Goal: Task Accomplishment & Management: Manage account settings

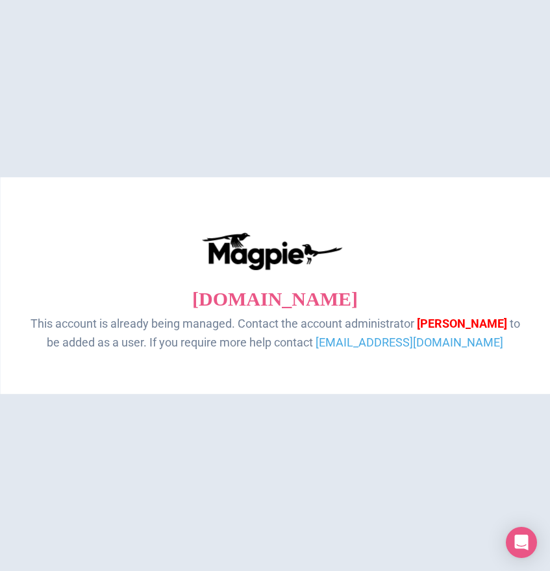
click at [421, 0] on html "walkinginrhythmtours.com This account is already being managed. Contact the acc…" at bounding box center [275, 0] width 550 height 0
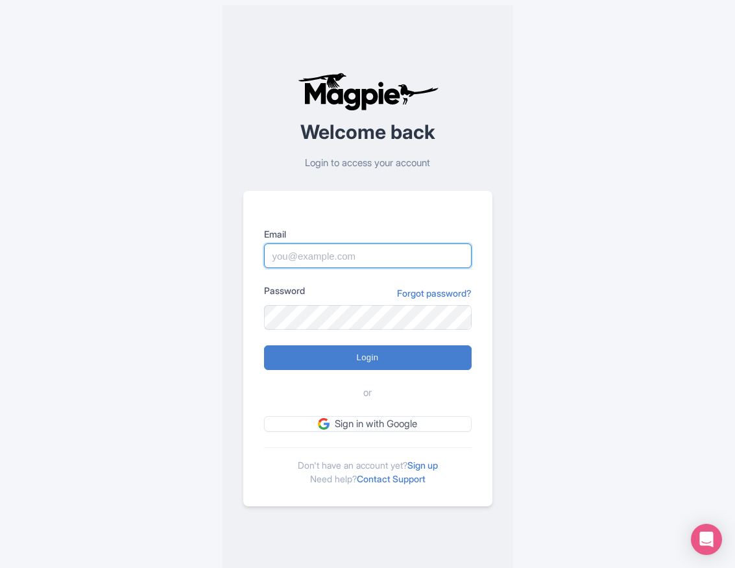
click at [304, 252] on input "Email" at bounding box center [368, 255] width 208 height 25
type input "evntwiz@yahoo.com"
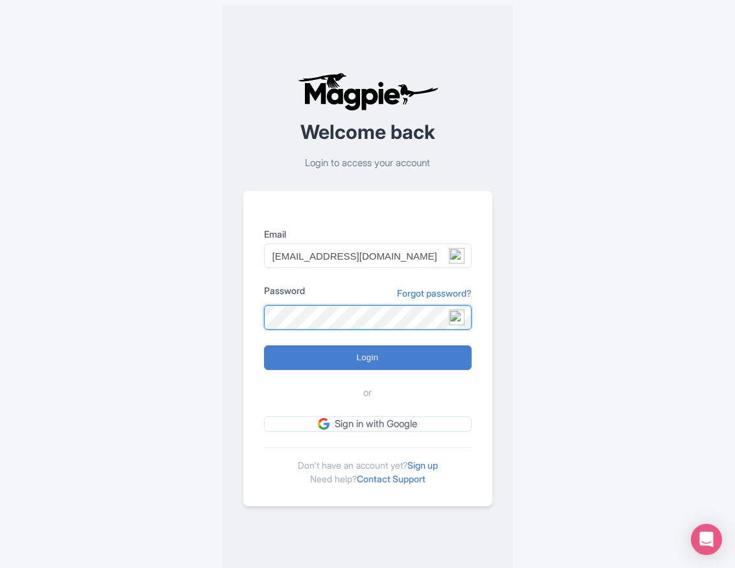
click at [264, 345] on input "Login" at bounding box center [368, 357] width 208 height 25
type input "Logging in..."
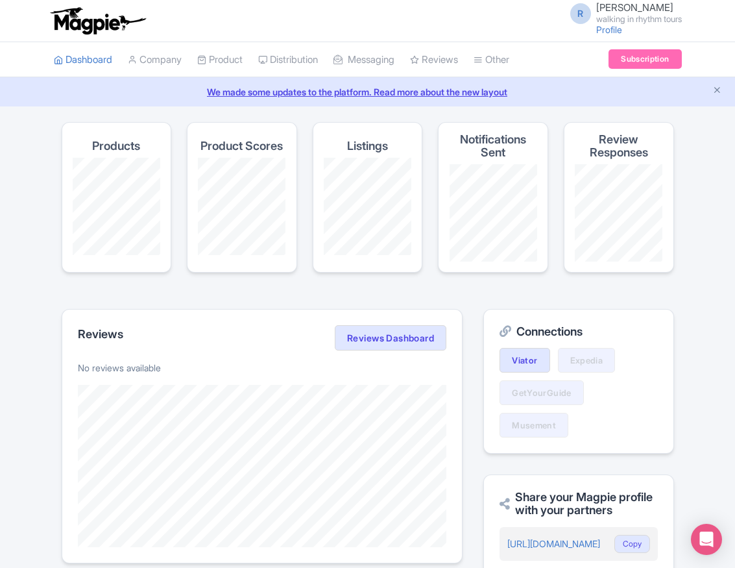
click at [377, 140] on h4 "Listings" at bounding box center [367, 146] width 41 height 13
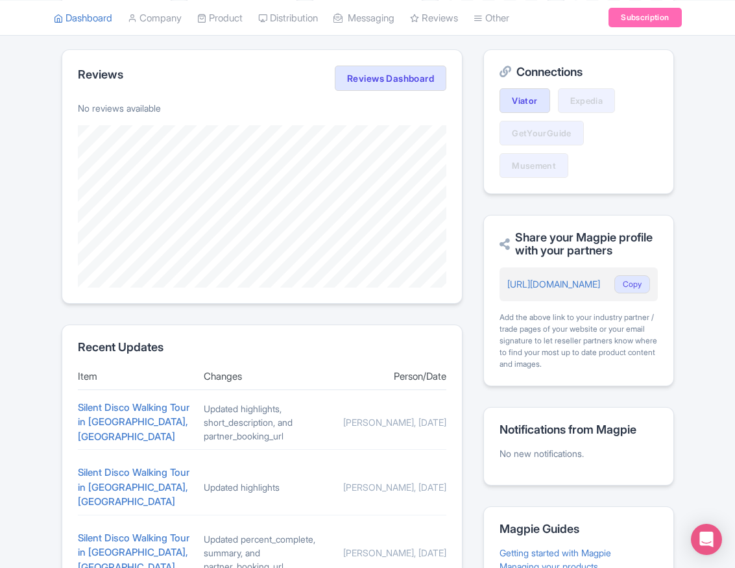
scroll to position [519, 0]
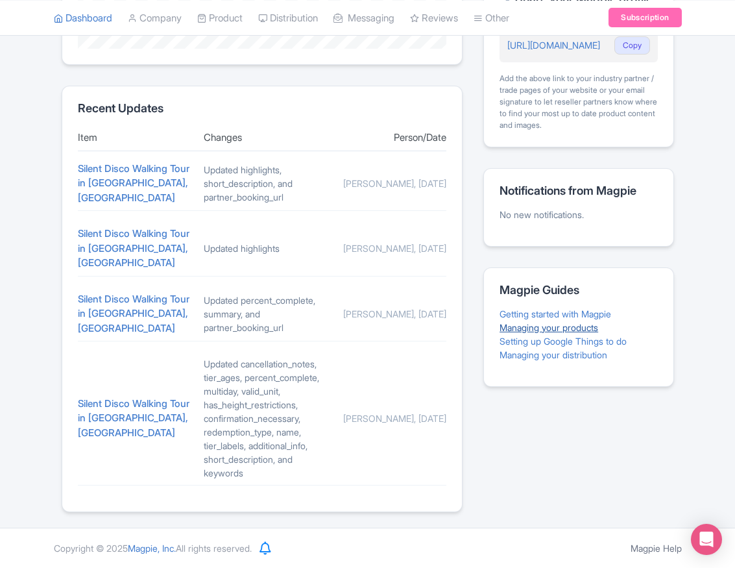
click at [530, 322] on link "Managing your products" at bounding box center [549, 327] width 99 height 11
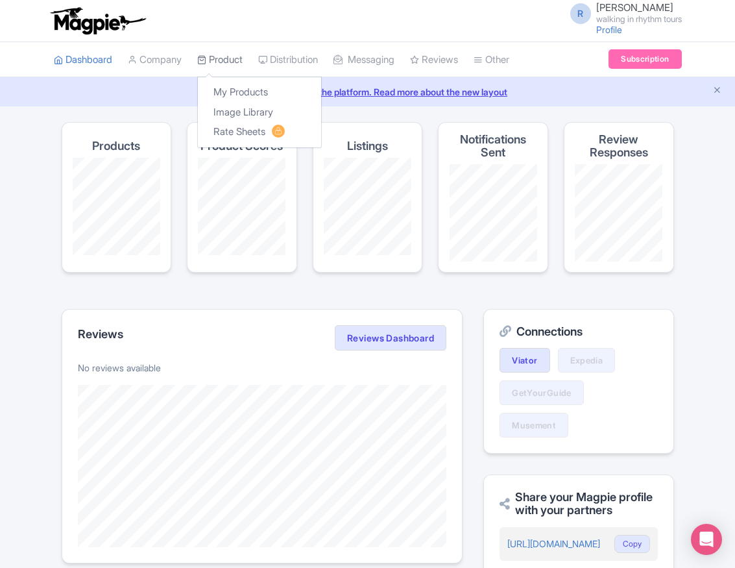
click at [230, 64] on link "Product" at bounding box center [219, 60] width 45 height 36
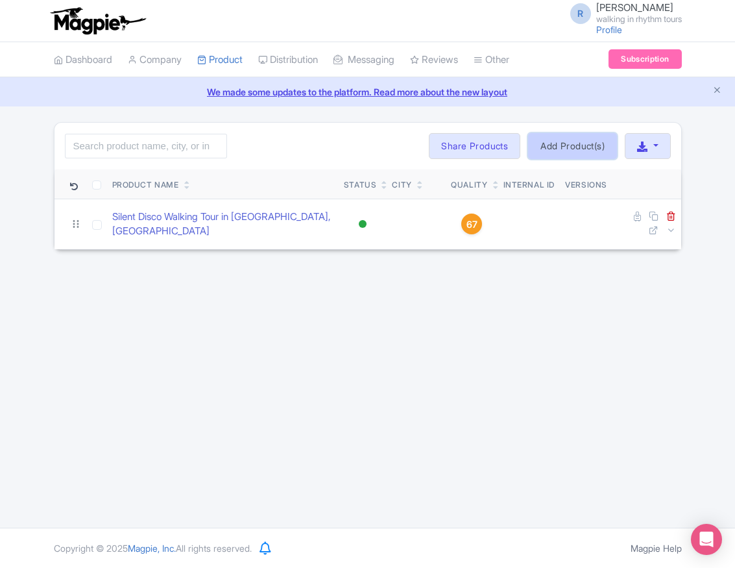
click at [596, 153] on link "Add Product(s)" at bounding box center [572, 146] width 89 height 26
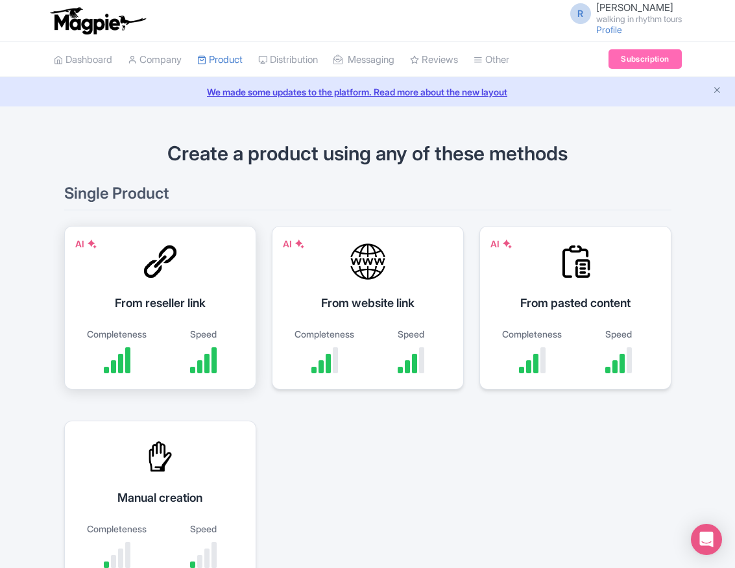
click at [145, 287] on div "AI From reseller link Completeness Speed" at bounding box center [160, 308] width 192 height 164
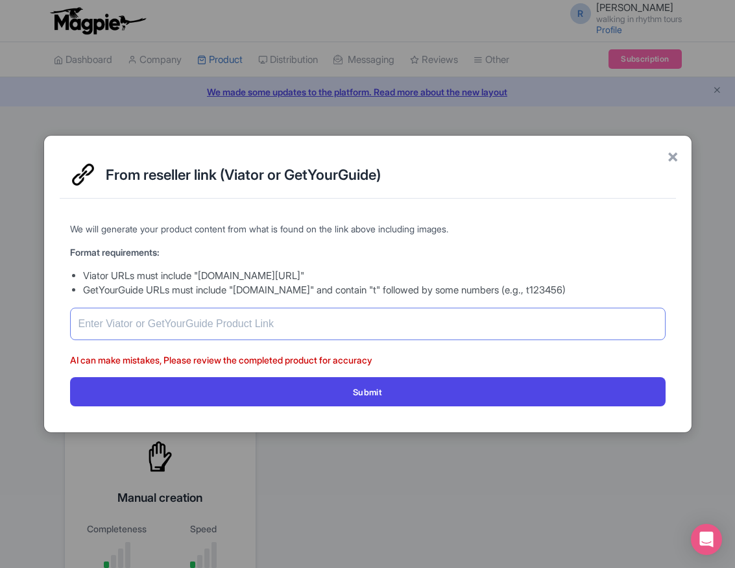
click at [103, 325] on input "text" at bounding box center [368, 324] width 596 height 32
paste input "[URL][DOMAIN_NAME]"
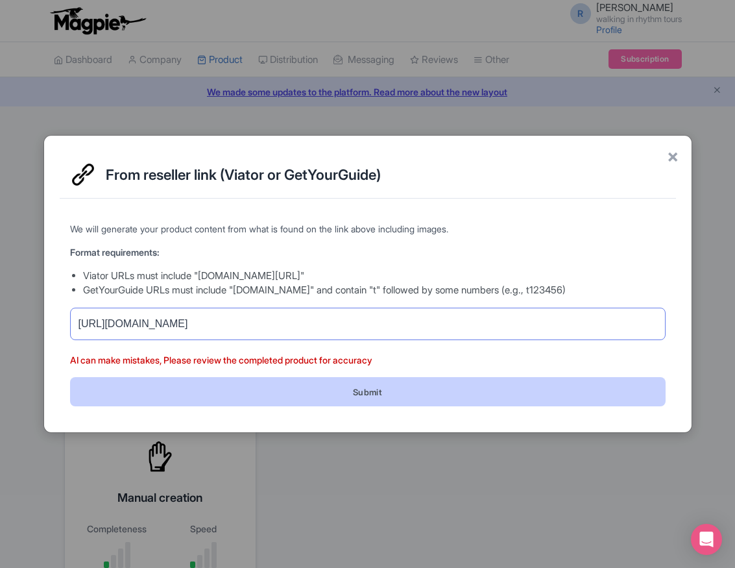
type input "[URL][DOMAIN_NAME]"
click at [383, 394] on button "Submit" at bounding box center [368, 391] width 596 height 29
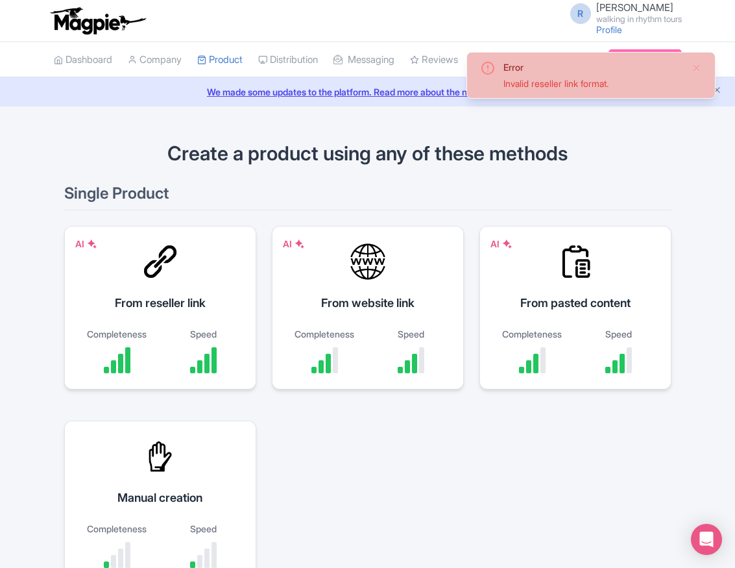
click at [374, 297] on div "From website link" at bounding box center [368, 303] width 160 height 18
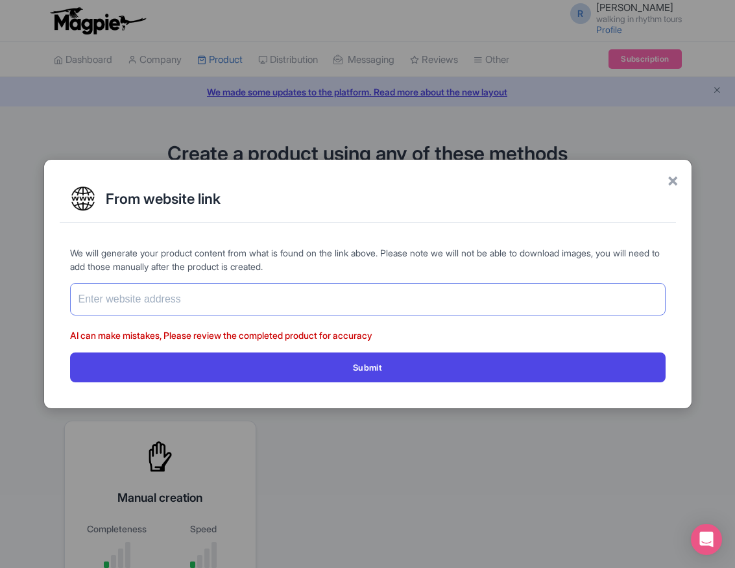
click at [192, 296] on input "text" at bounding box center [368, 299] width 596 height 32
paste input "[URL][DOMAIN_NAME]"
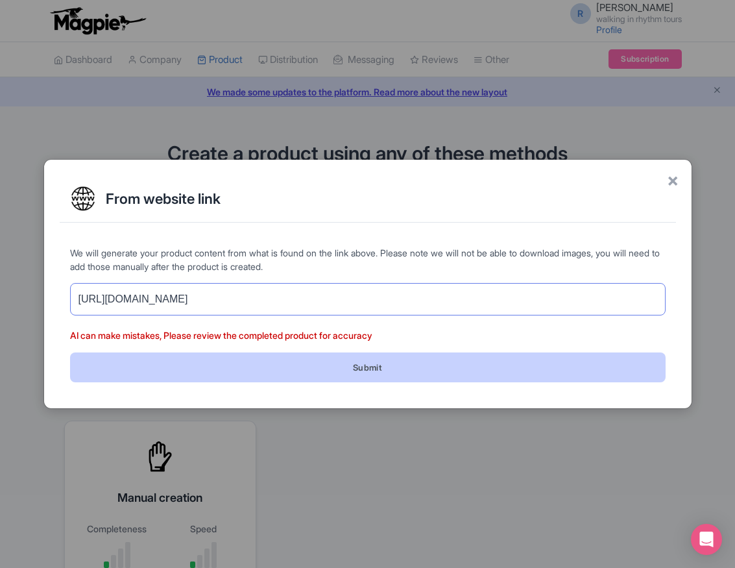
type input "[URL][DOMAIN_NAME]"
click at [373, 365] on button "Submit" at bounding box center [368, 366] width 596 height 29
click at [373, 371] on button "Submit" at bounding box center [368, 366] width 596 height 29
click at [354, 367] on button "Submit" at bounding box center [368, 366] width 596 height 29
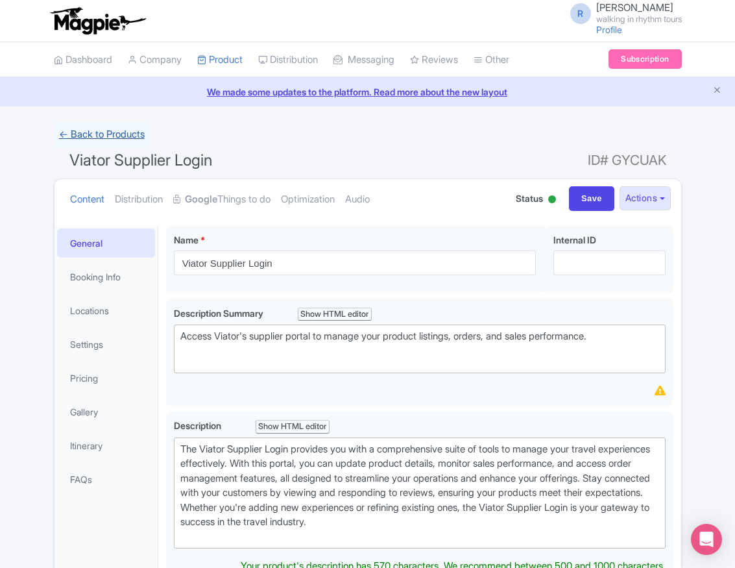
click at [77, 132] on link "← Back to Products" at bounding box center [102, 134] width 96 height 25
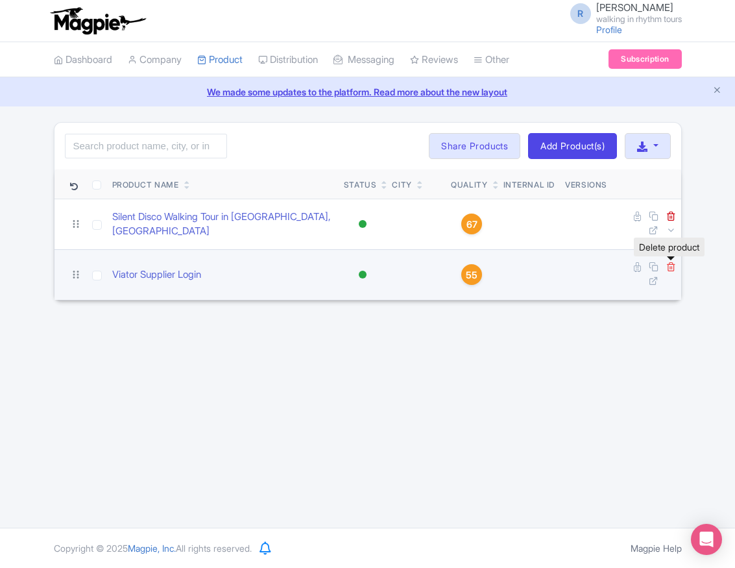
click at [669, 267] on icon at bounding box center [672, 267] width 10 height 10
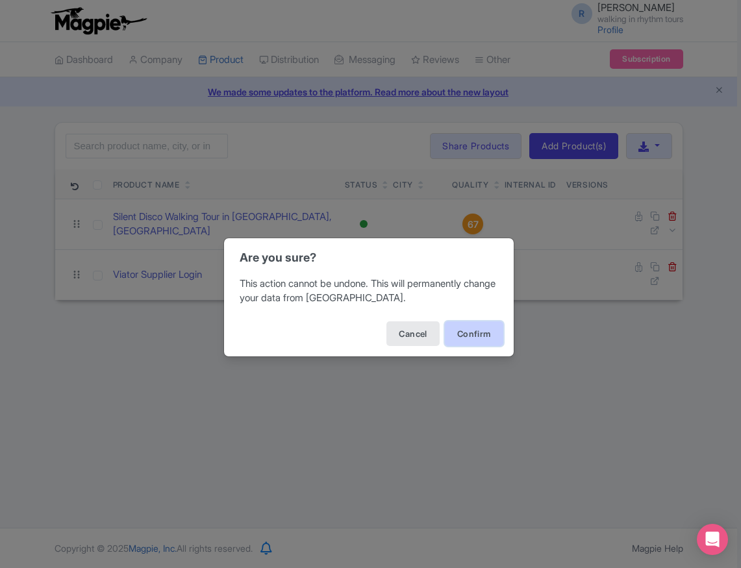
click at [475, 334] on button "Confirm" at bounding box center [474, 333] width 58 height 25
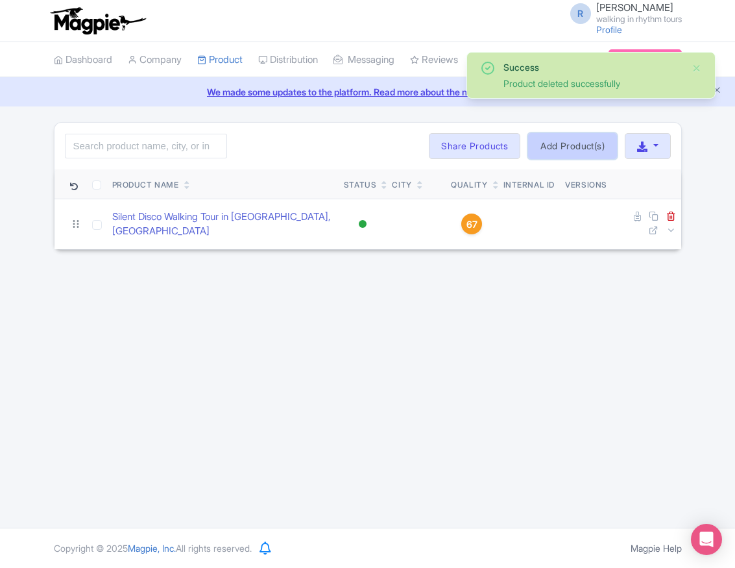
click at [585, 148] on link "Add Product(s)" at bounding box center [572, 146] width 89 height 26
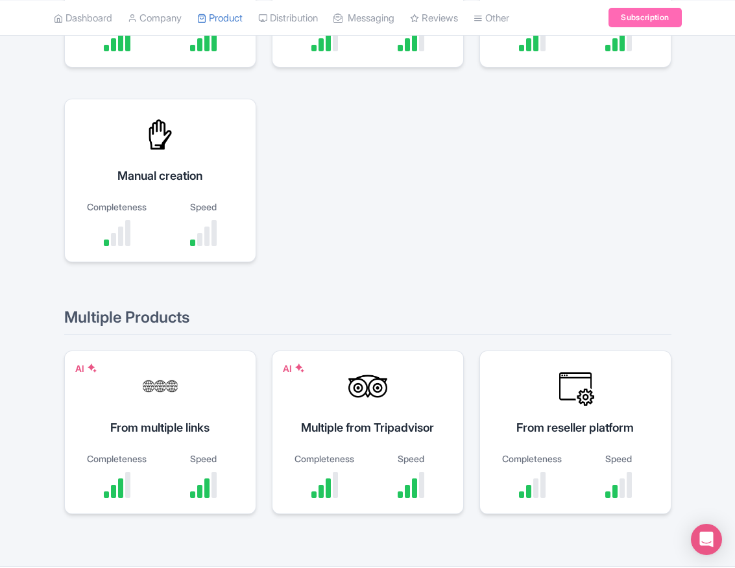
scroll to position [360, 0]
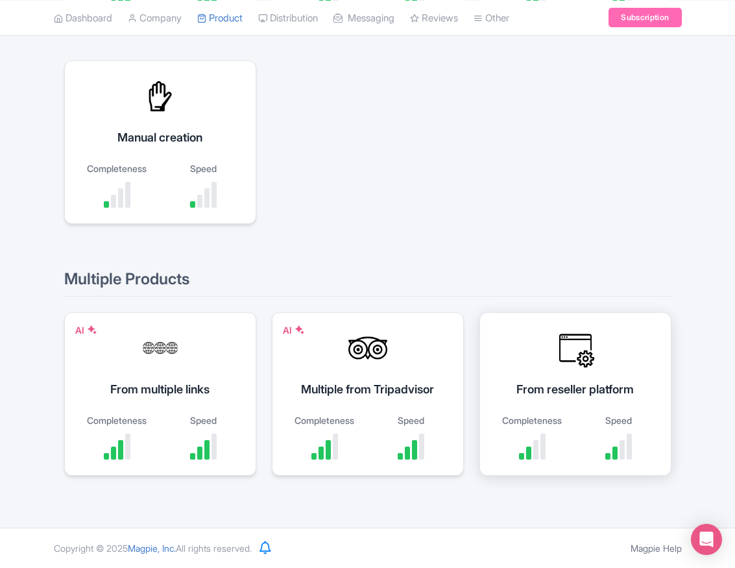
click at [550, 387] on div "From reseller platform" at bounding box center [576, 389] width 160 height 18
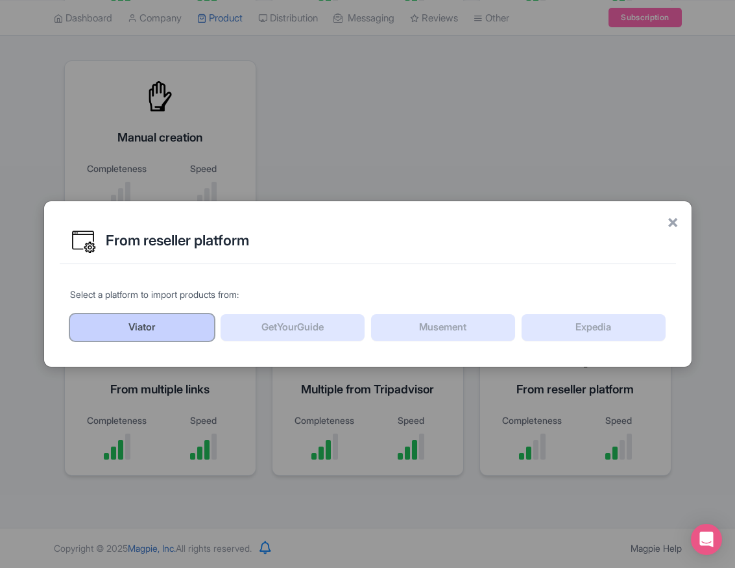
click at [142, 326] on link "Viator" at bounding box center [142, 327] width 144 height 27
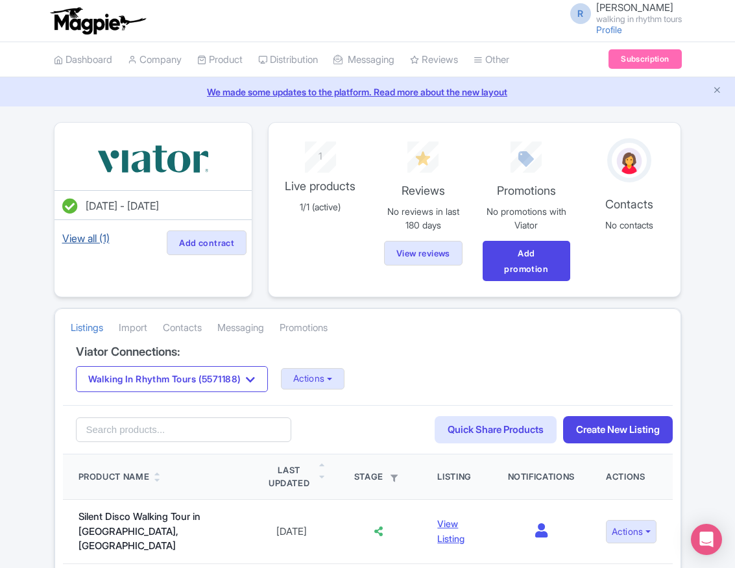
click at [69, 240] on link "View all (1)" at bounding box center [86, 238] width 53 height 18
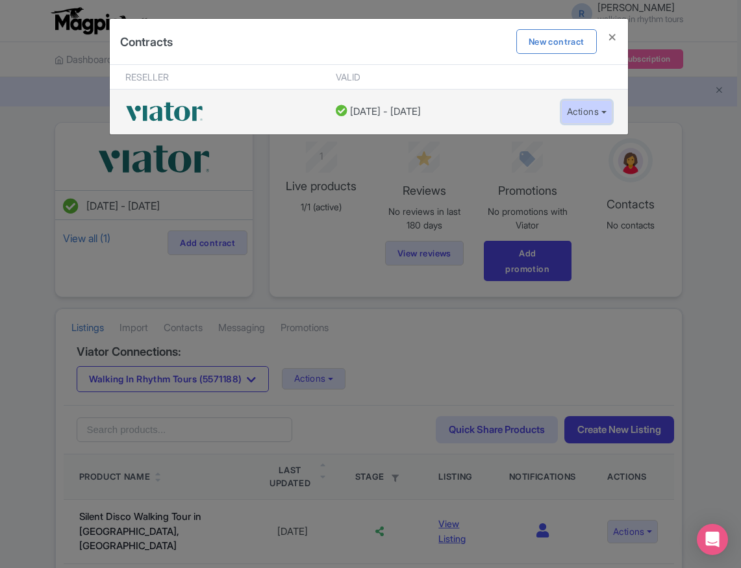
click at [602, 106] on button "Actions" at bounding box center [586, 112] width 51 height 24
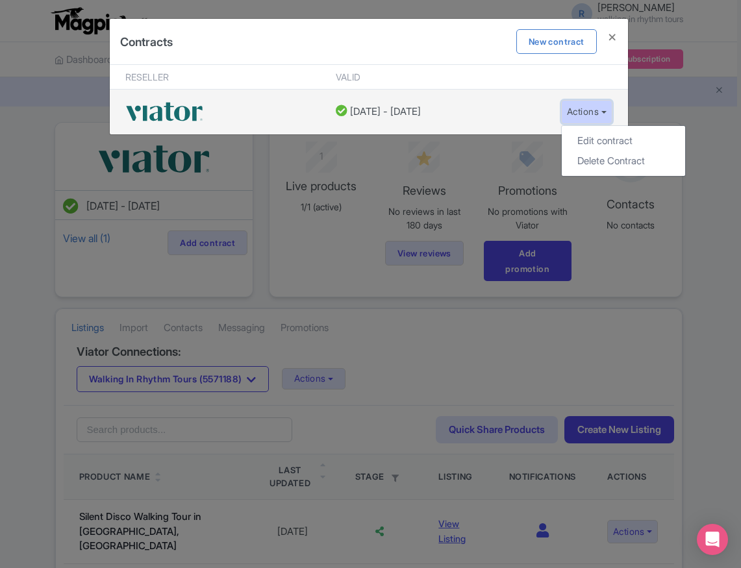
click at [602, 106] on button "Actions" at bounding box center [586, 112] width 51 height 24
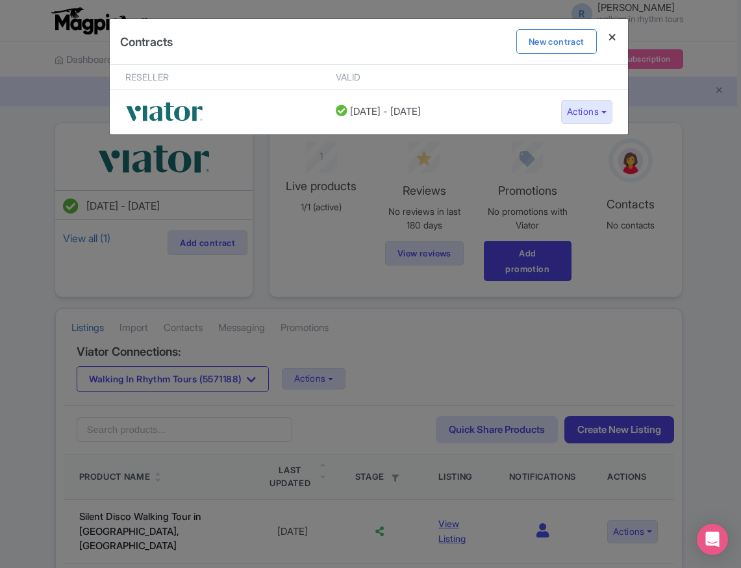
click at [609, 36] on h4 at bounding box center [611, 37] width 31 height 37
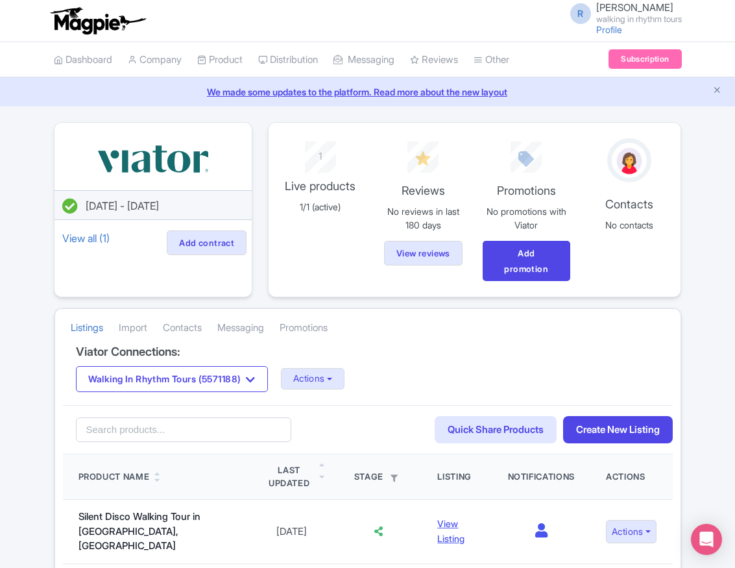
click at [159, 207] on span "[DATE] - [DATE]" at bounding box center [122, 205] width 73 height 13
click at [189, 242] on link "Add contract" at bounding box center [207, 242] width 80 height 25
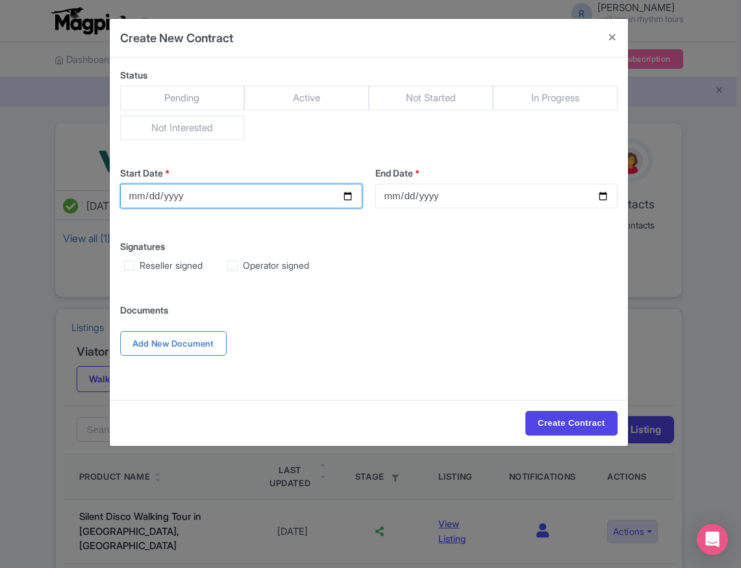
click at [347, 197] on input "Start Date *" at bounding box center [241, 196] width 242 height 25
type input "2025-10-10"
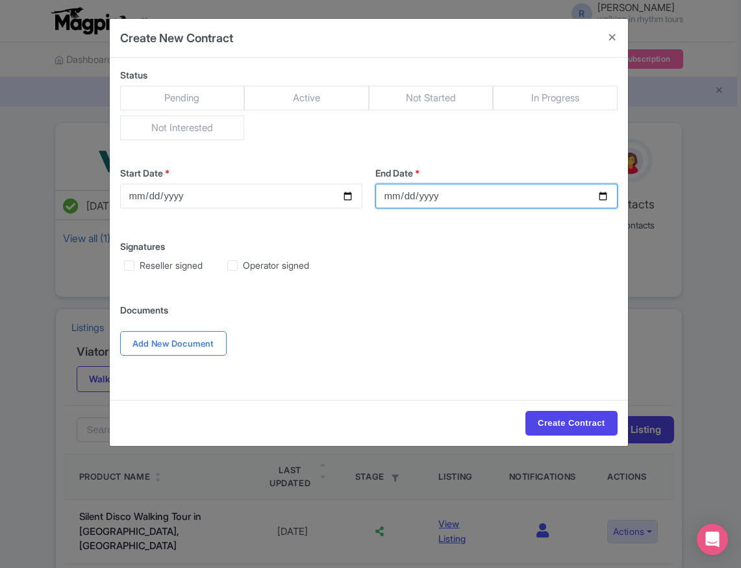
click at [601, 196] on input "End Date *" at bounding box center [496, 196] width 242 height 25
type input "2025-10-18"
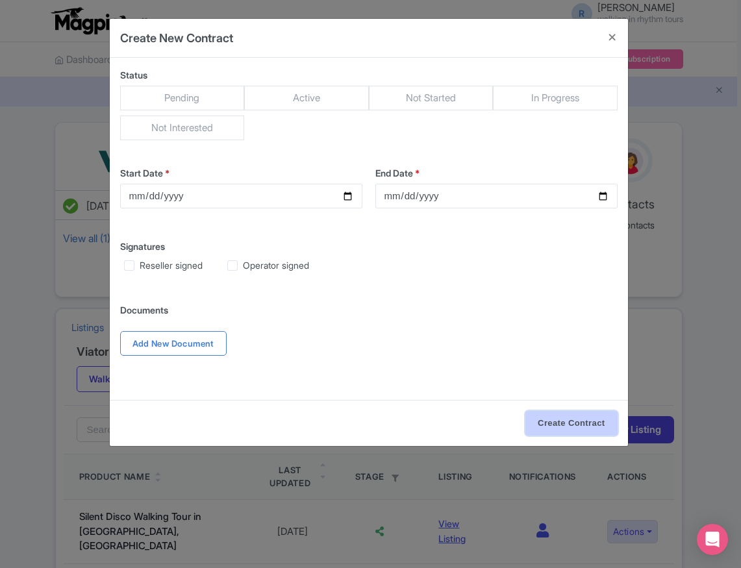
click at [558, 426] on input "Create Contract" at bounding box center [571, 423] width 92 height 25
type input "Create Contract"
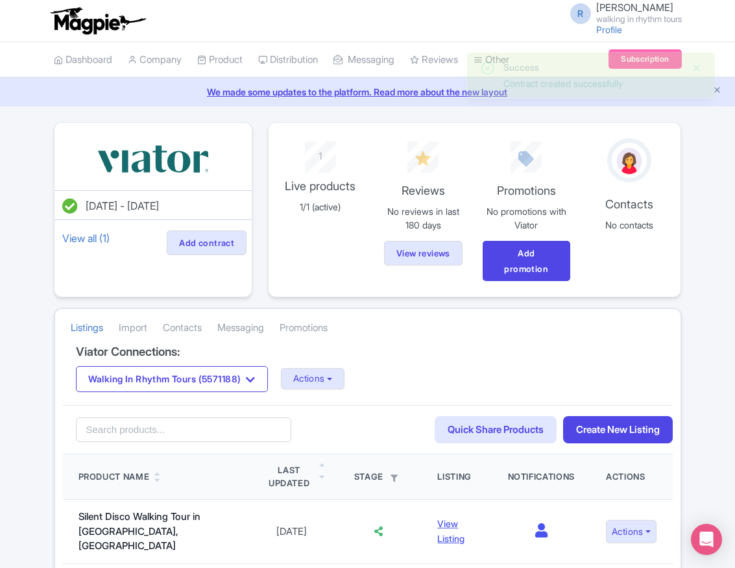
click at [700, 67] on button "Close" at bounding box center [697, 68] width 10 height 16
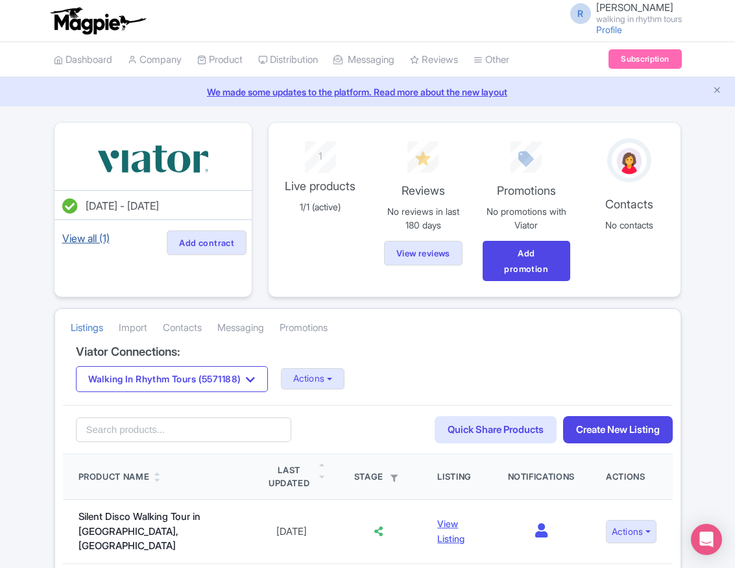
click at [89, 236] on link "View all (1)" at bounding box center [86, 238] width 53 height 18
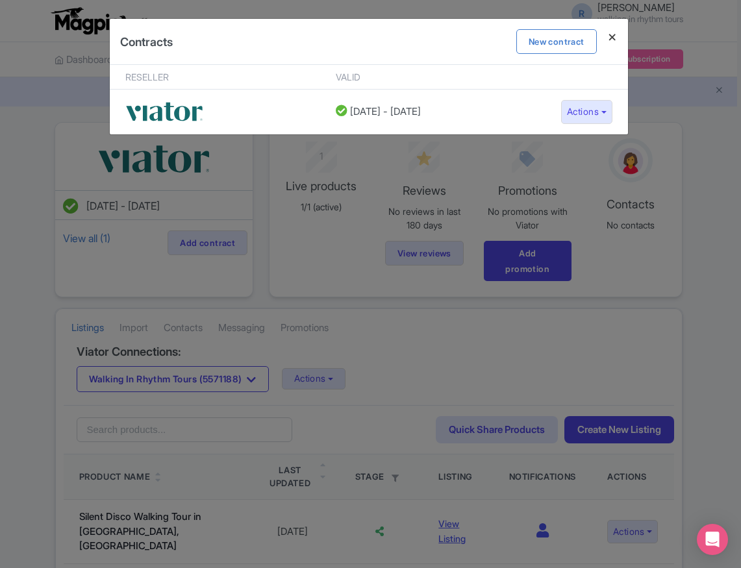
click at [611, 38] on h4 at bounding box center [611, 37] width 31 height 37
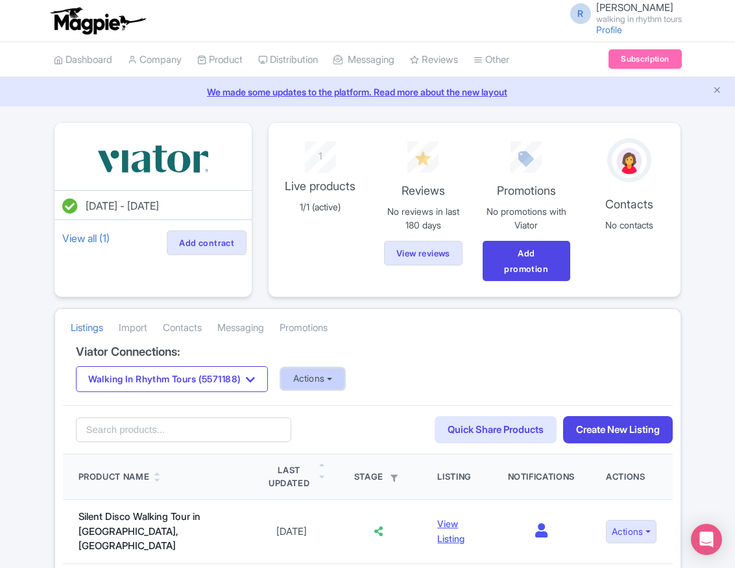
click at [345, 380] on button "Actions" at bounding box center [313, 378] width 64 height 21
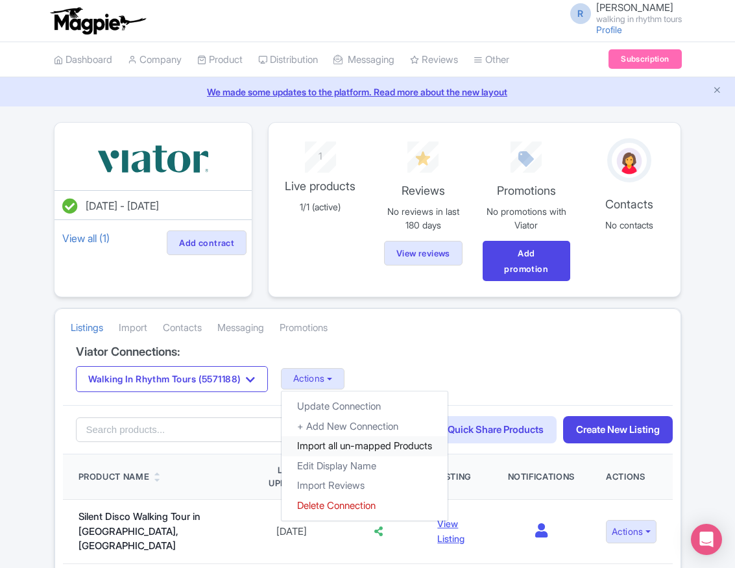
click at [334, 442] on link "Import all un-mapped Products" at bounding box center [365, 446] width 166 height 20
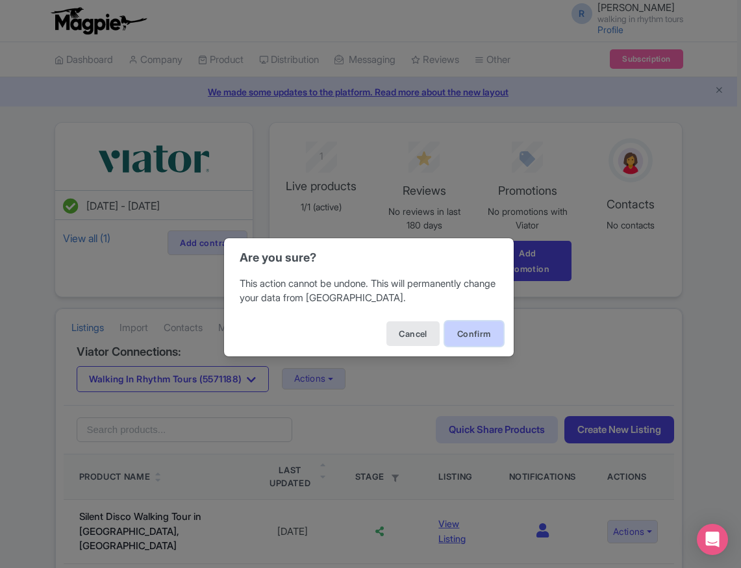
click at [461, 335] on button "Confirm" at bounding box center [474, 333] width 58 height 25
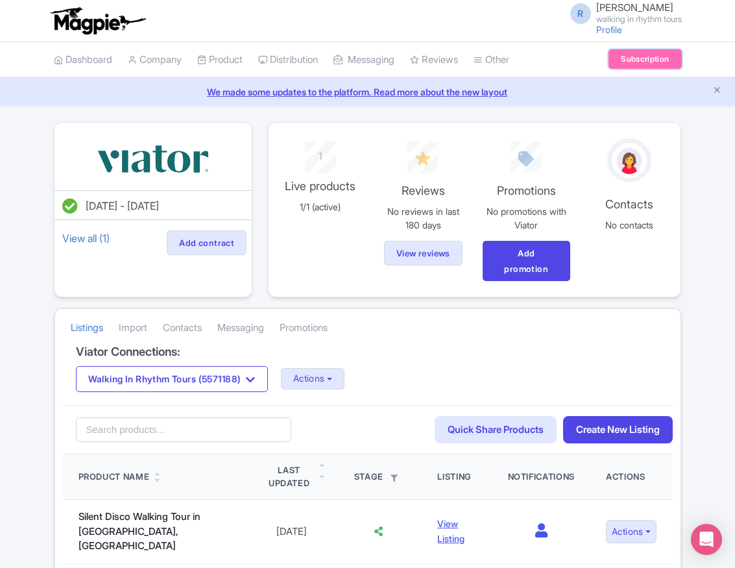
click at [640, 56] on link "Subscription" at bounding box center [645, 58] width 73 height 19
click at [212, 426] on input "search" at bounding box center [184, 429] width 216 height 25
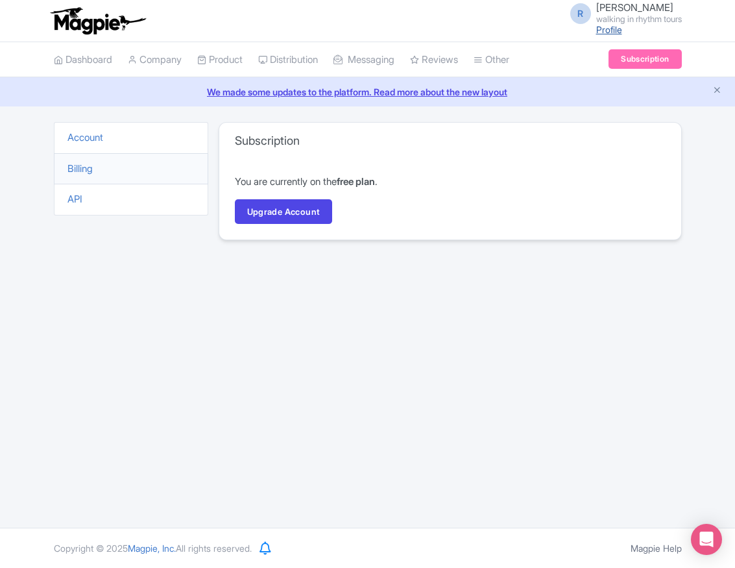
click at [603, 30] on link "Profile" at bounding box center [609, 29] width 26 height 11
